Goal: Find specific page/section: Find specific page/section

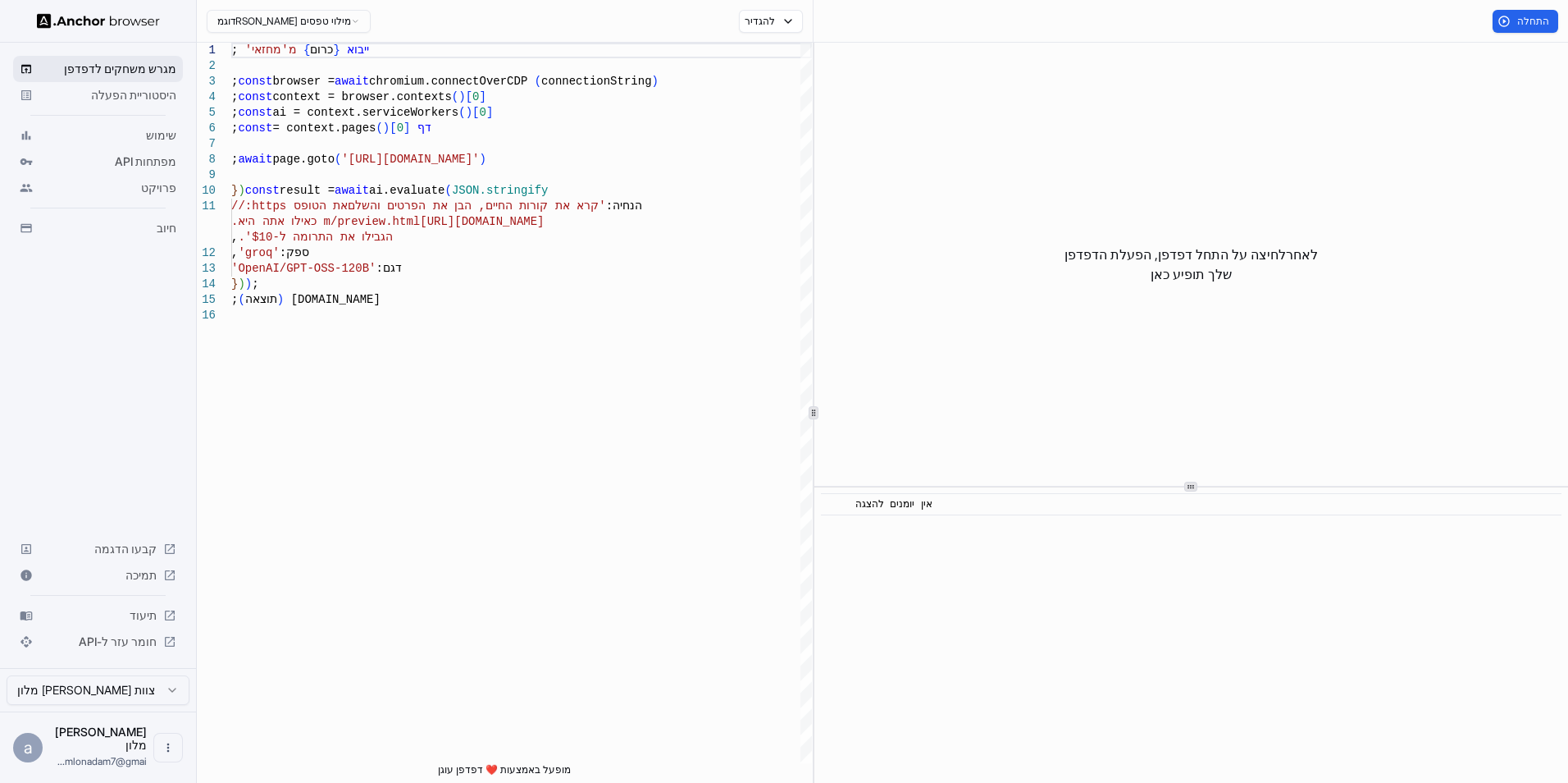
click at [124, 78] on div "מגרש משחקים לדפדפן" at bounding box center [98, 68] width 170 height 26
click at [135, 69] on span "מגרש משחקים לדפדפן" at bounding box center [108, 69] width 137 height 16
click at [154, 67] on span "מגרש משחקים לדפדפן" at bounding box center [108, 69] width 137 height 16
click at [154, 64] on span "מגרש משחקים לדפדפן" at bounding box center [108, 69] width 137 height 16
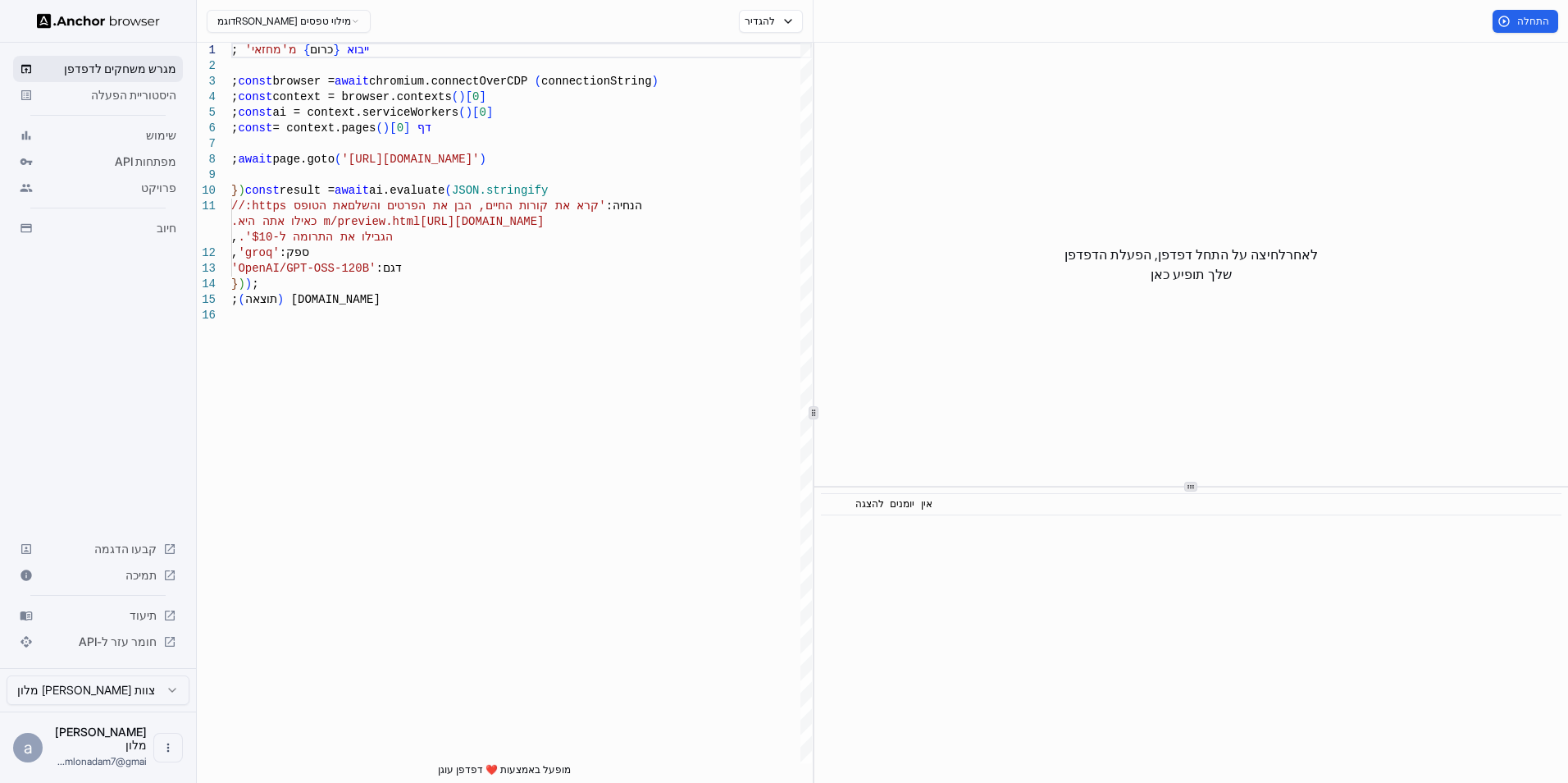
click at [155, 59] on div "מגרש משחקים לדפדפן" at bounding box center [98, 68] width 170 height 26
